Goal: Use online tool/utility: Use online tool/utility

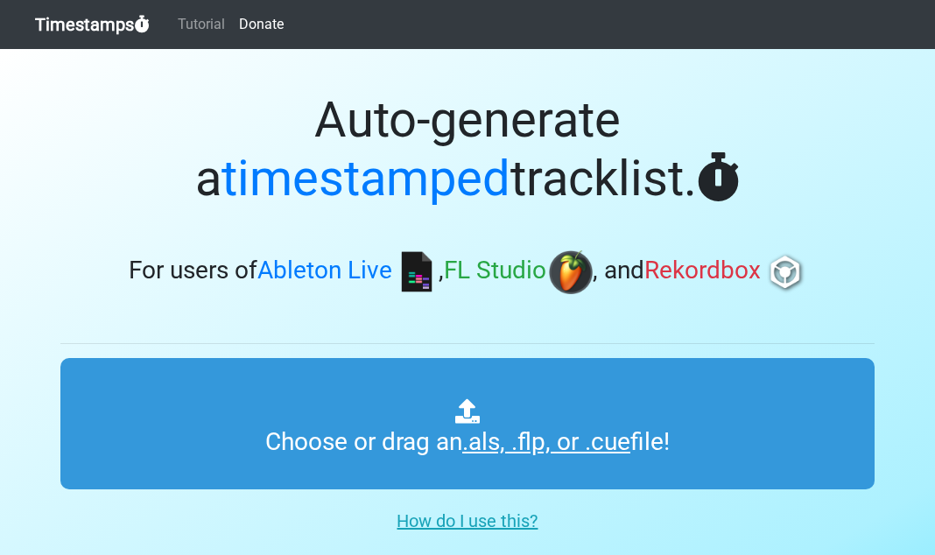
type input "C:\fakepath\01 Tech Rich's Time Machine Vol 204.cue"
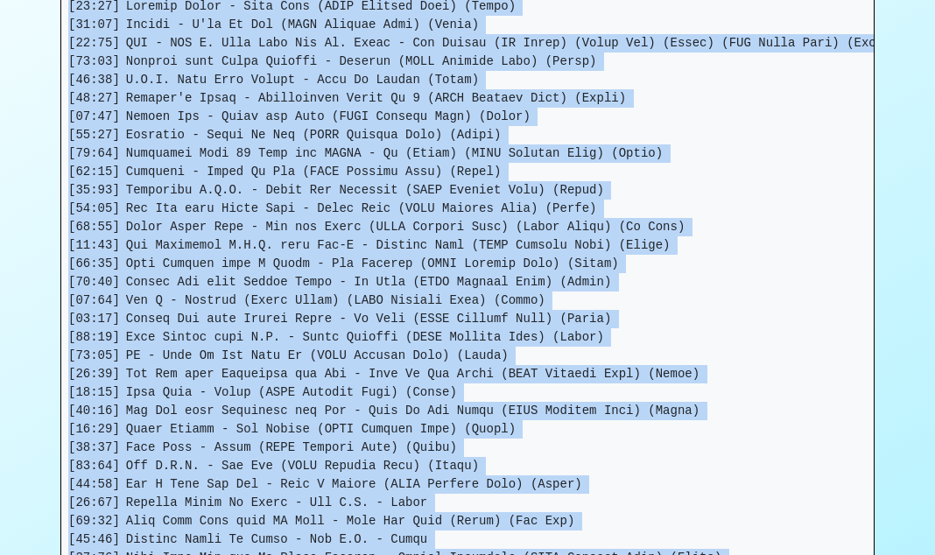
scroll to position [853, 0]
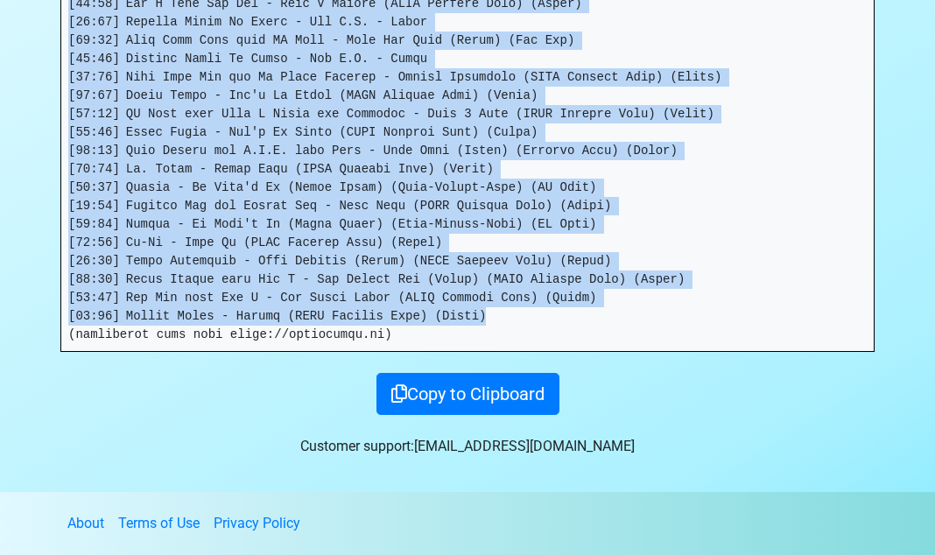
drag, startPoint x: 69, startPoint y: 362, endPoint x: 500, endPoint y: 309, distance: 434.0
copy pre "[00:00] Memphis Bleek - Like That (LNRP Mixshow Edit) (Clean) [02:12] Redman - …"
